Goal: Task Accomplishment & Management: Use online tool/utility

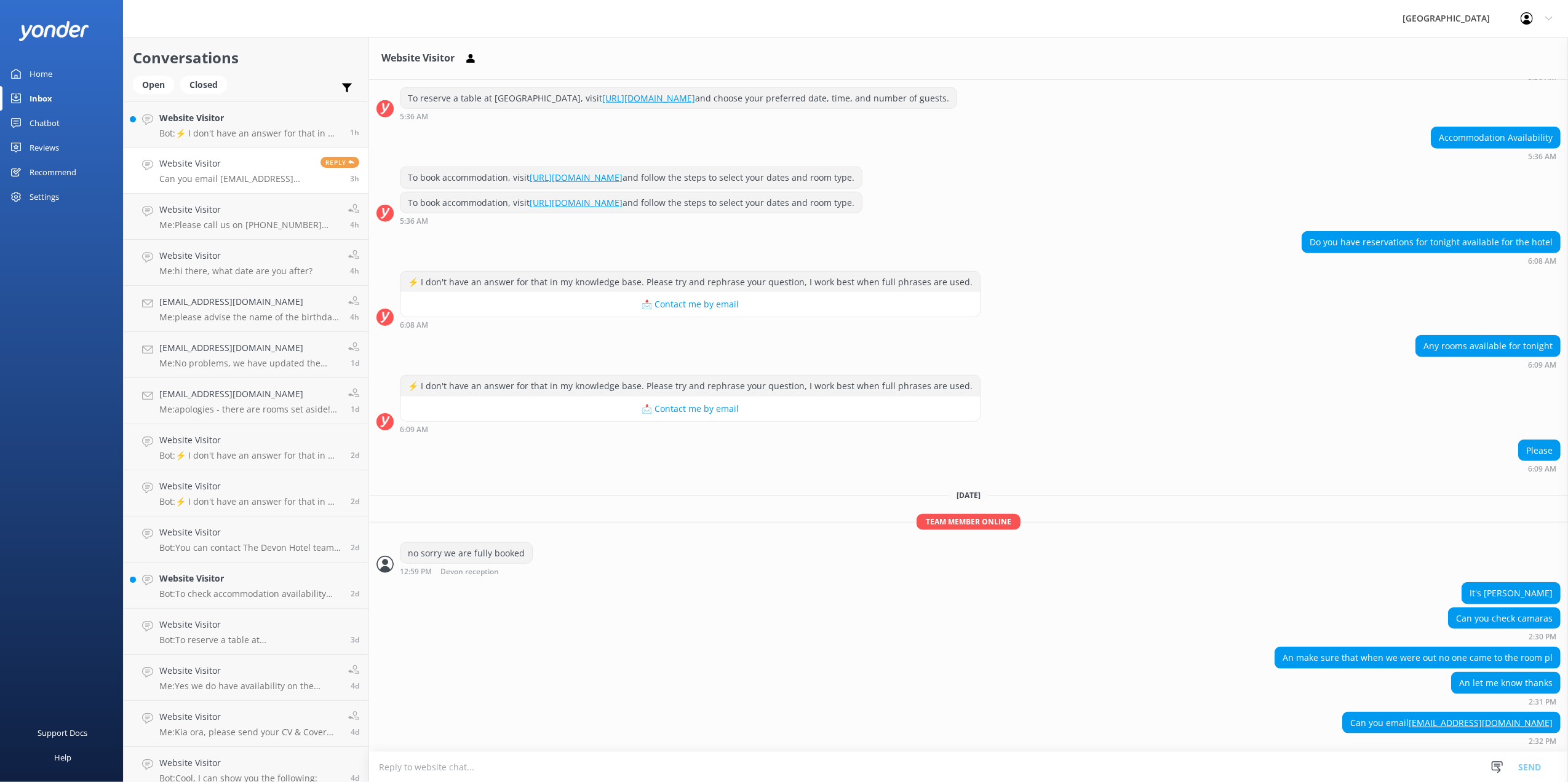
scroll to position [1211, 0]
drag, startPoint x: 1273, startPoint y: 657, endPoint x: 1542, endPoint y: 660, distance: 269.0
click at [1542, 660] on div "An make sure that when we were out no one came to the room pl" at bounding box center [1418, 657] width 285 height 21
drag, startPoint x: 1542, startPoint y: 660, endPoint x: 1454, endPoint y: 680, distance: 90.2
click at [1454, 680] on div "An let me know thanks" at bounding box center [1506, 683] width 108 height 21
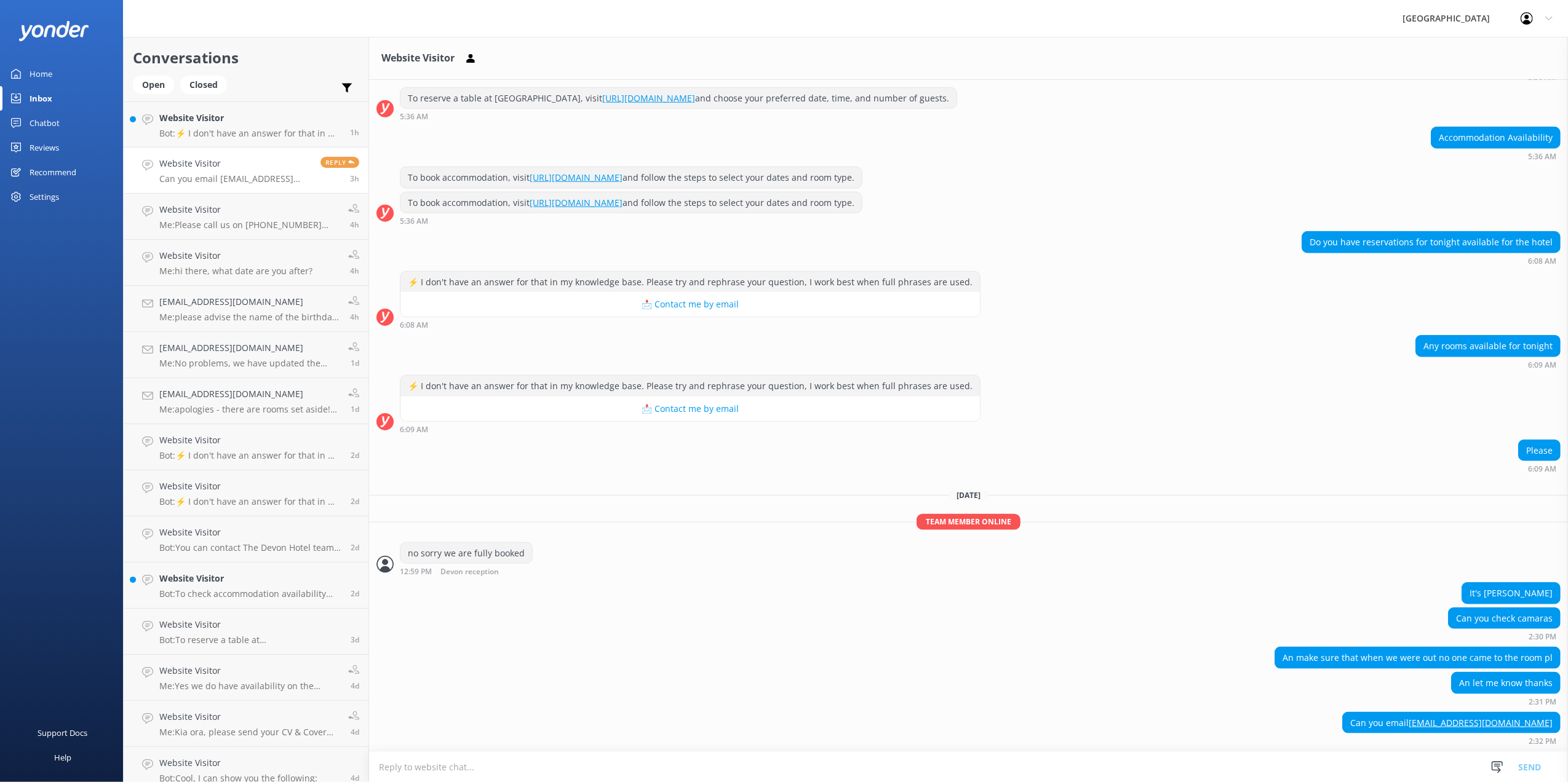
click at [1482, 588] on div "It's [PERSON_NAME]" at bounding box center [1511, 593] width 97 height 21
drag, startPoint x: 1482, startPoint y: 588, endPoint x: 1516, endPoint y: 588, distance: 34.0
click at [1516, 588] on div "It's [PERSON_NAME]" at bounding box center [1511, 593] width 97 height 21
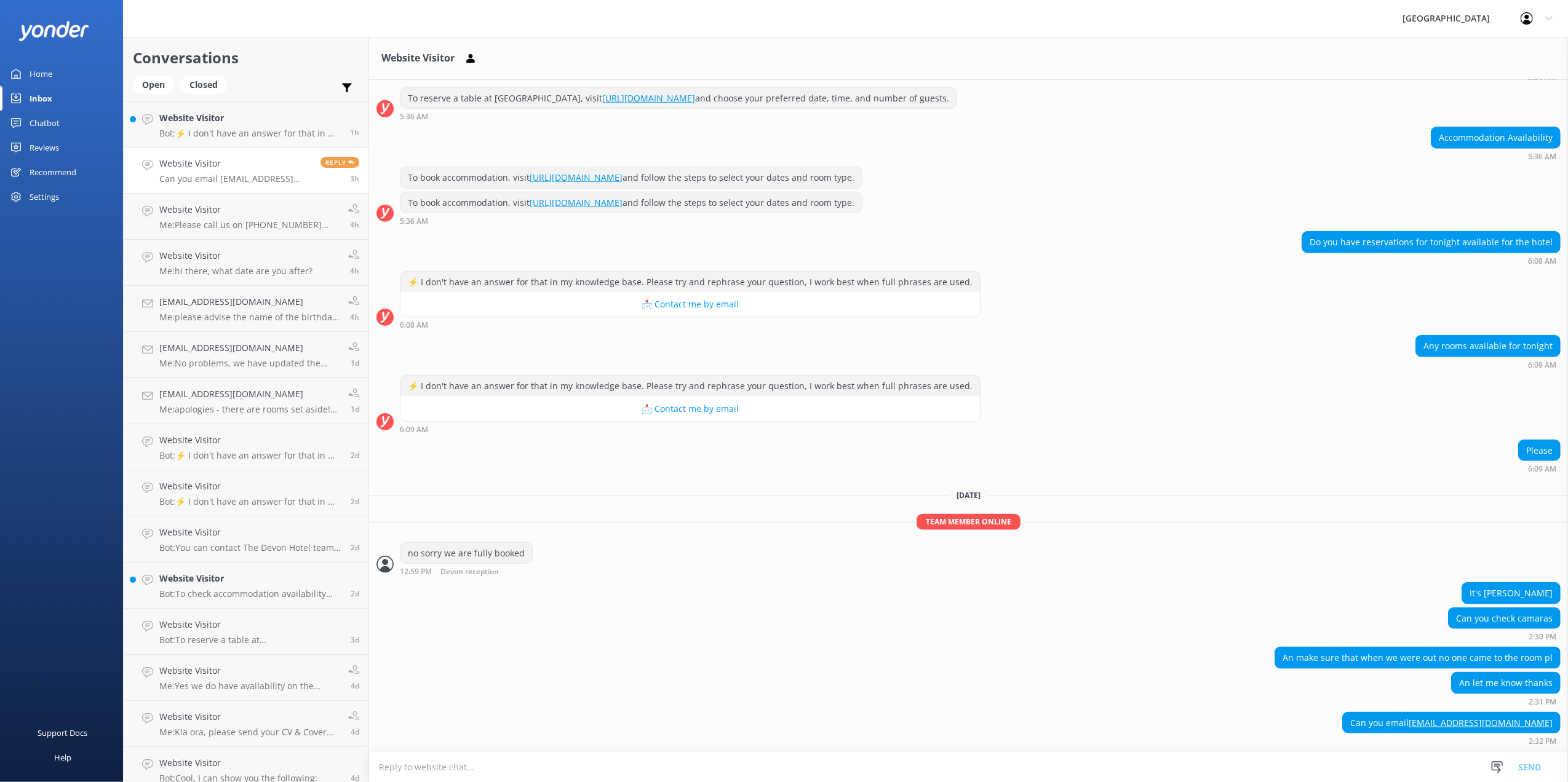
copy div "simmer"
